Goal: Task Accomplishment & Management: Use online tool/utility

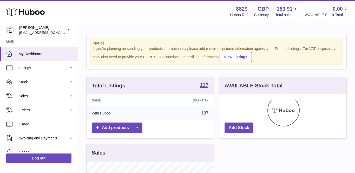
scroll to position [81, 127]
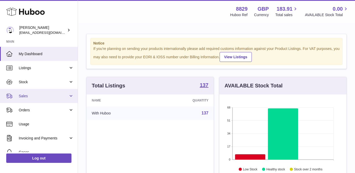
click at [33, 98] on link "Sales" at bounding box center [39, 96] width 78 height 14
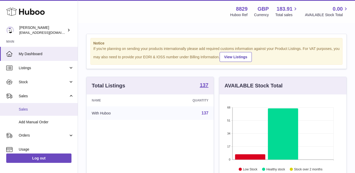
click at [31, 104] on link "Sales" at bounding box center [39, 109] width 78 height 13
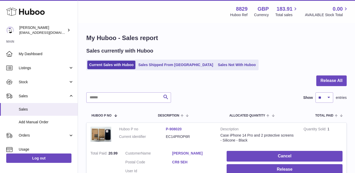
click at [192, 151] on link "[PERSON_NAME]" at bounding box center [195, 153] width 47 height 5
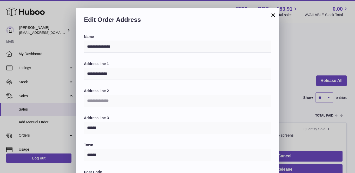
click at [114, 99] on input "text" at bounding box center [177, 101] width 187 height 12
paste input "**********"
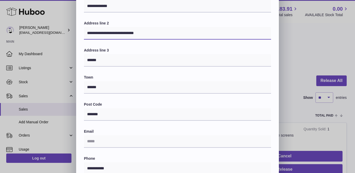
scroll to position [79, 0]
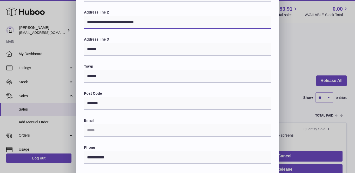
type input "**********"
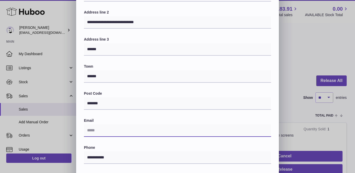
click at [102, 129] on input "text" at bounding box center [177, 130] width 187 height 12
paste input "**********"
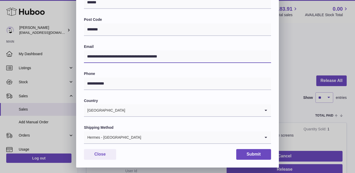
scroll to position [152, 0]
type input "**********"
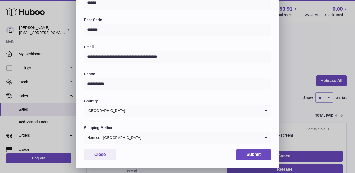
click at [141, 135] on input "Search for option" at bounding box center [200, 138] width 119 height 12
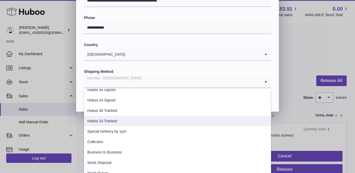
scroll to position [27, 0]
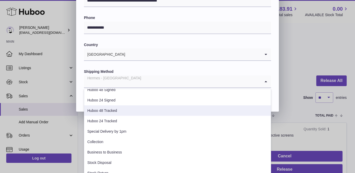
click at [129, 105] on li "Huboo 48 Tracked" at bounding box center [177, 110] width 187 height 10
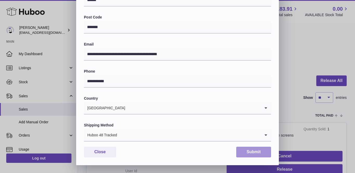
click at [249, 147] on button "Submit" at bounding box center [253, 152] width 35 height 11
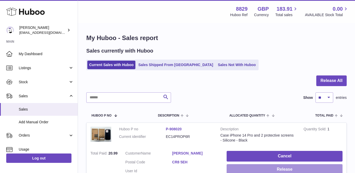
click at [254, 170] on button "Release" at bounding box center [285, 169] width 116 height 11
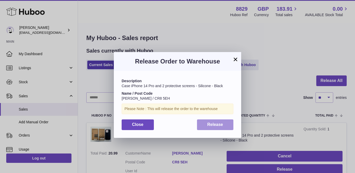
click at [211, 122] on span "Release" at bounding box center [216, 124] width 16 height 4
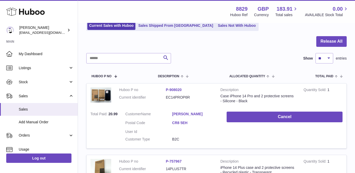
scroll to position [48, 0]
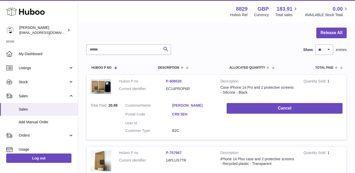
click at [186, 105] on link "[PERSON_NAME]" at bounding box center [195, 105] width 47 height 5
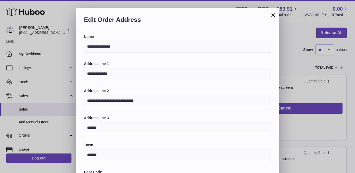
click at [273, 13] on button "×" at bounding box center [273, 15] width 6 height 6
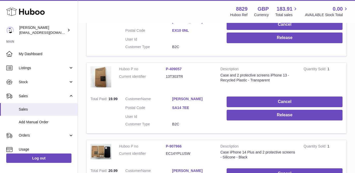
scroll to position [365, 0]
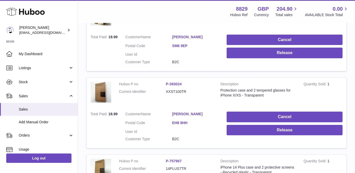
scroll to position [194, 0]
